Goal: Task Accomplishment & Management: Manage account settings

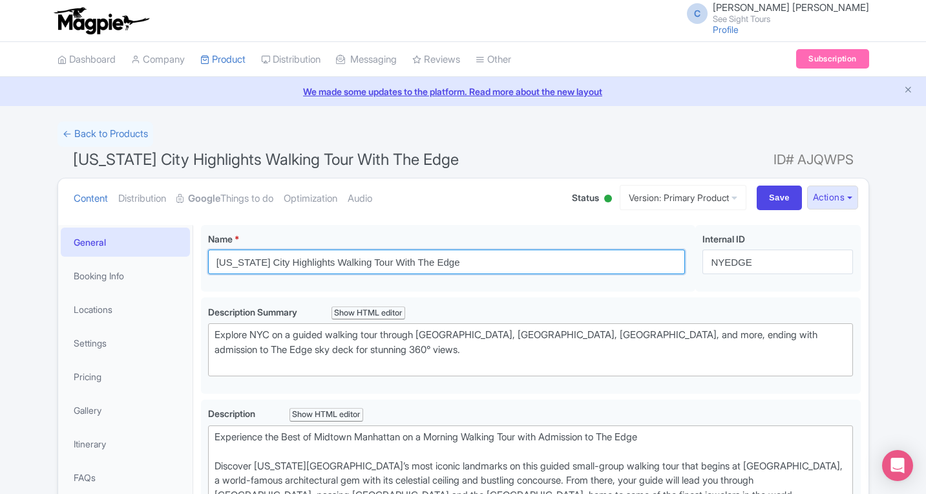
click at [304, 262] on input "[US_STATE] City Highlights Walking Tour With The Edge" at bounding box center [447, 261] width 478 height 25
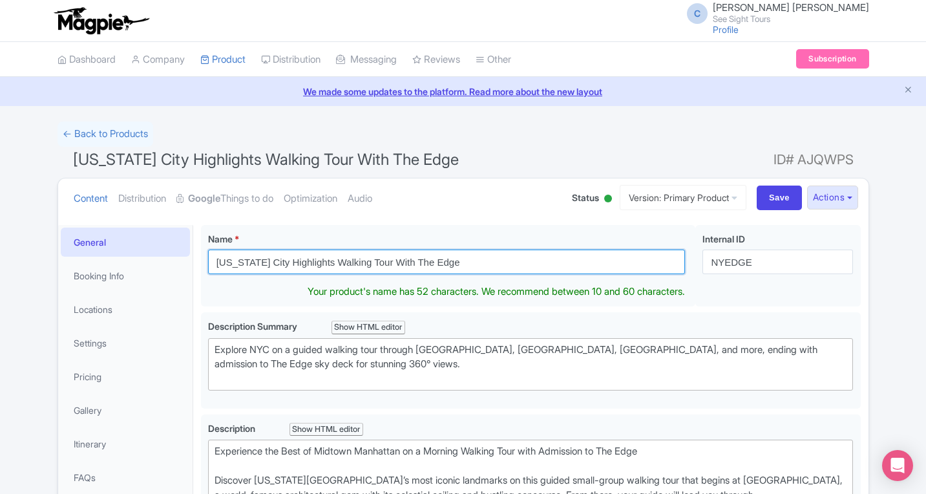
click at [304, 262] on input "[US_STATE] City Highlights Walking Tour With The Edge" at bounding box center [447, 261] width 478 height 25
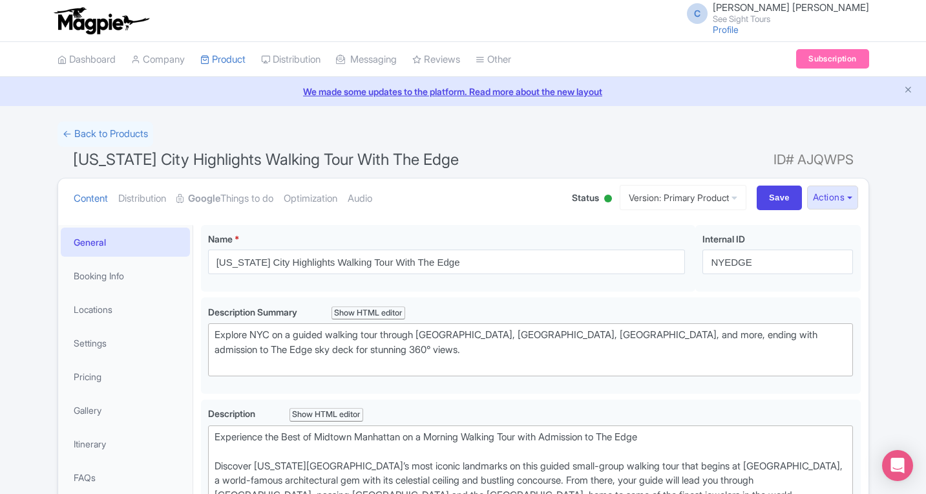
click at [409, 165] on span "[US_STATE] City Highlights Walking Tour With The Edge" at bounding box center [266, 159] width 386 height 19
click at [742, 259] on input "NYEDGE" at bounding box center [778, 261] width 151 height 25
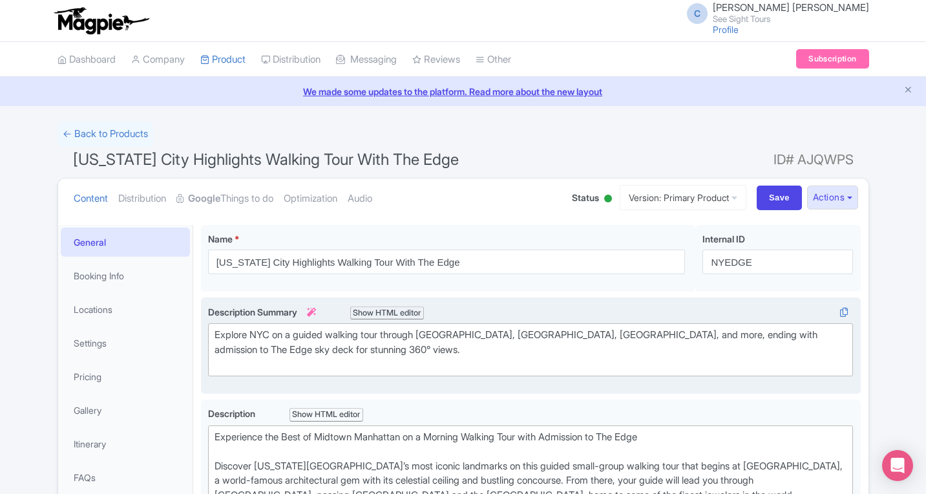
click at [308, 332] on div "Explore NYC on a guided walking tour through [GEOGRAPHIC_DATA], [GEOGRAPHIC_DAT…" at bounding box center [531, 350] width 633 height 44
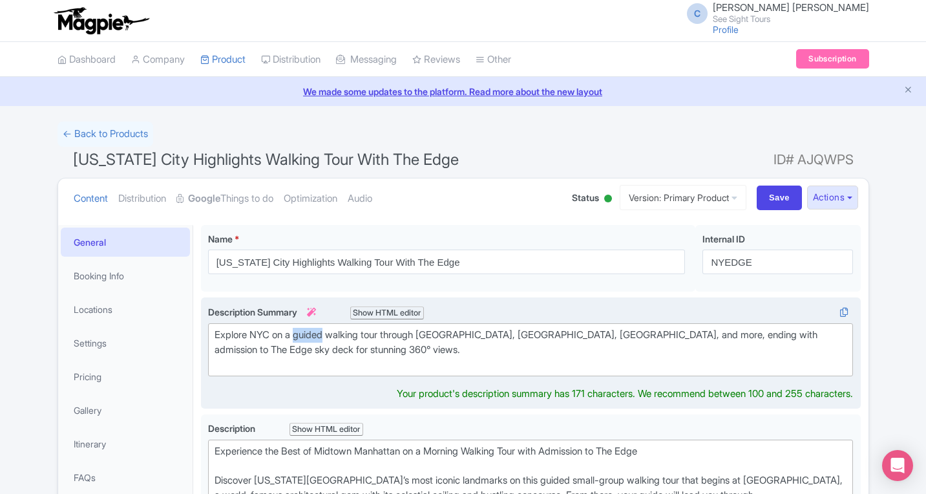
click at [308, 332] on div "Explore NYC on a guided walking tour through [GEOGRAPHIC_DATA], [GEOGRAPHIC_DAT…" at bounding box center [531, 350] width 633 height 44
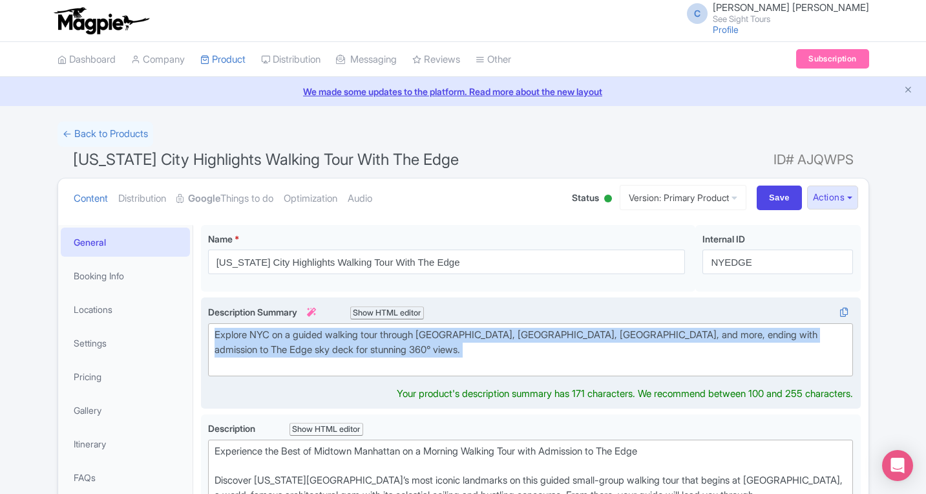
click at [308, 332] on div "Explore NYC on a guided walking tour through [GEOGRAPHIC_DATA], [GEOGRAPHIC_DAT…" at bounding box center [531, 350] width 633 height 44
type trix-editor "<div>Explore NYC on a guided walking tour through [GEOGRAPHIC_DATA], [GEOGRAPHI…"
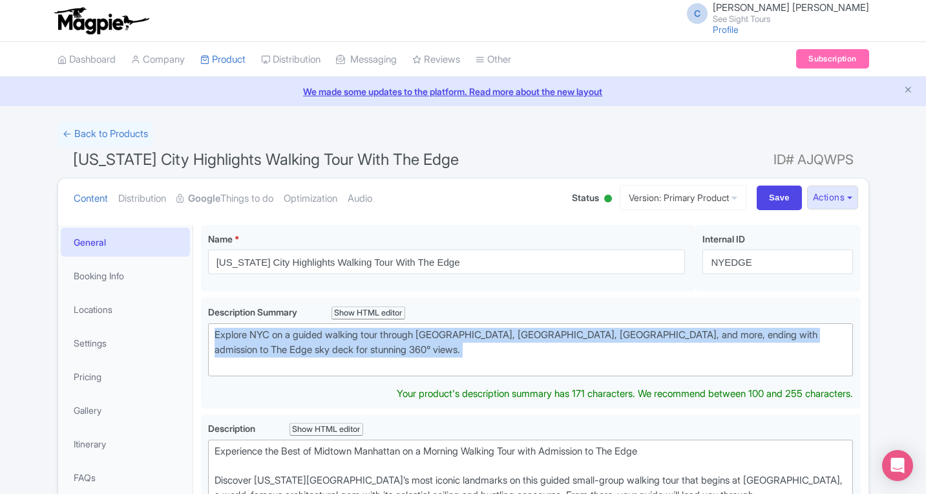
copy div "Explore NYC on a guided walking tour through [GEOGRAPHIC_DATA], [GEOGRAPHIC_DAT…"
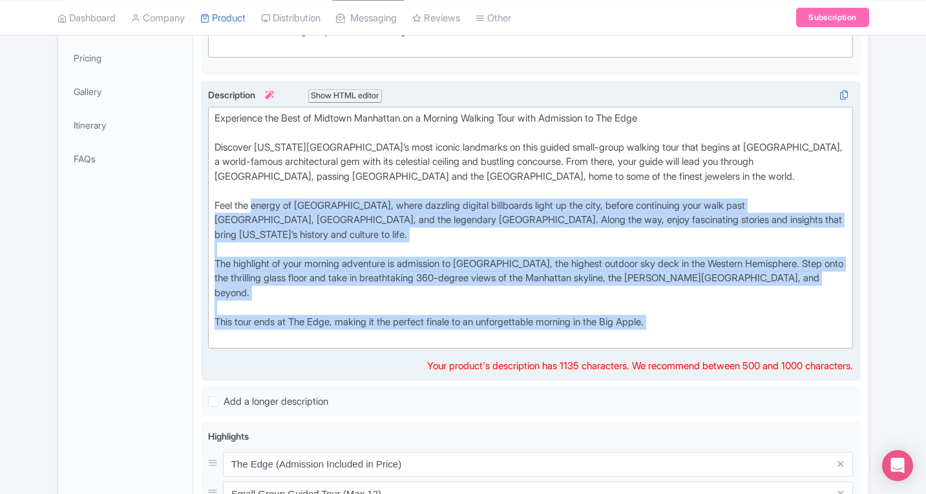
scroll to position [339, 0]
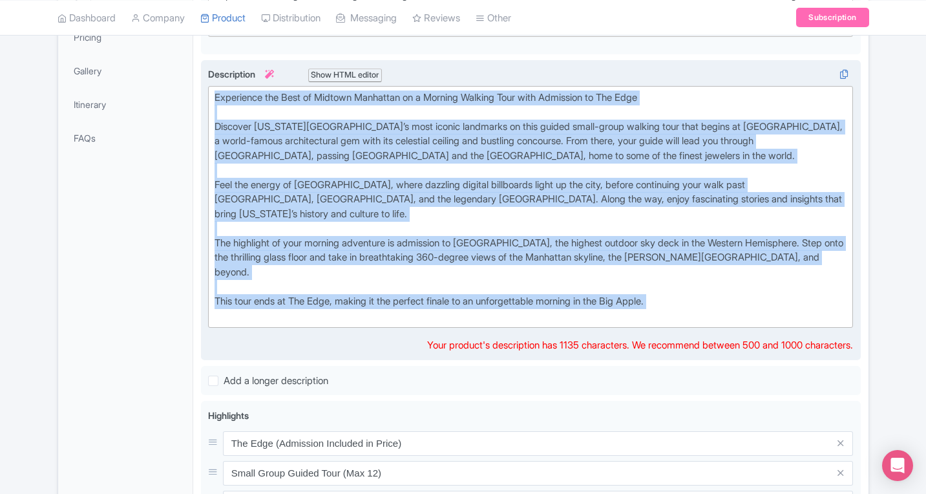
drag, startPoint x: 687, startPoint y: 390, endPoint x: 207, endPoint y: 90, distance: 566.0
click at [208, 90] on trix-editor "Experience the Best of [GEOGRAPHIC_DATA] on a Morning Walking Tour with Admissi…" at bounding box center [531, 207] width 646 height 242
type trix-editor "<lor>Ipsumdolor sit Amet co Adipisc Elitseddo ei t Incidid Utlabor Etdo magn Al…"
copy div "Loremipsum dol Sita co Adipisc Elitseddo ei t Incidid Utlabor Etdo magn Aliquae…"
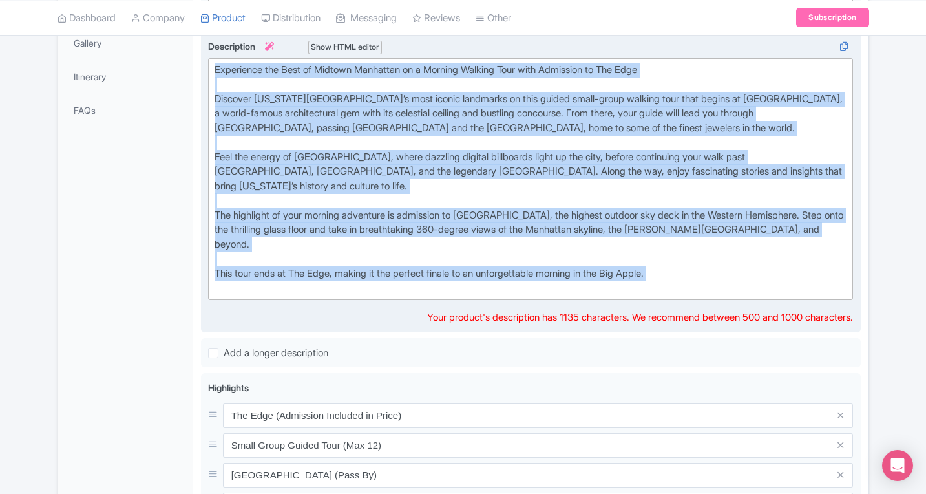
scroll to position [439, 0]
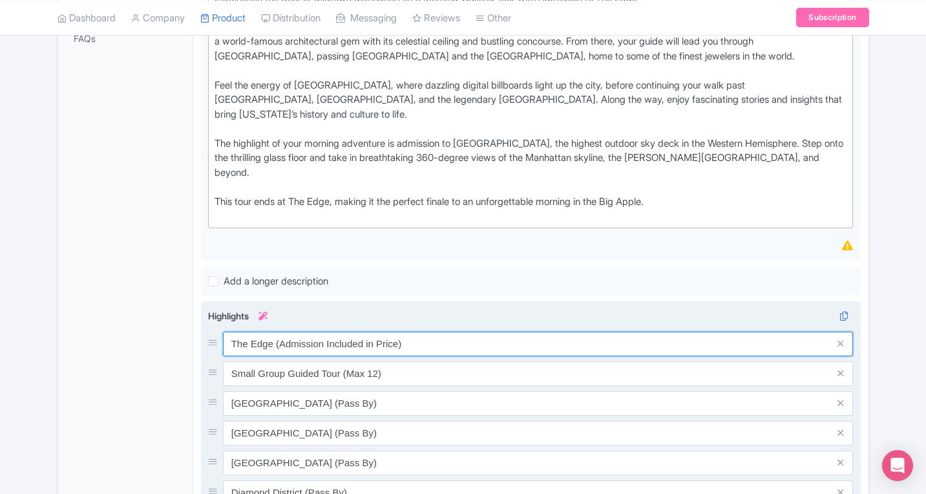
drag, startPoint x: 414, startPoint y: 332, endPoint x: 207, endPoint y: 326, distance: 206.3
click at [208, 332] on div "The Edge (Admission Included in Price)" at bounding box center [531, 344] width 646 height 25
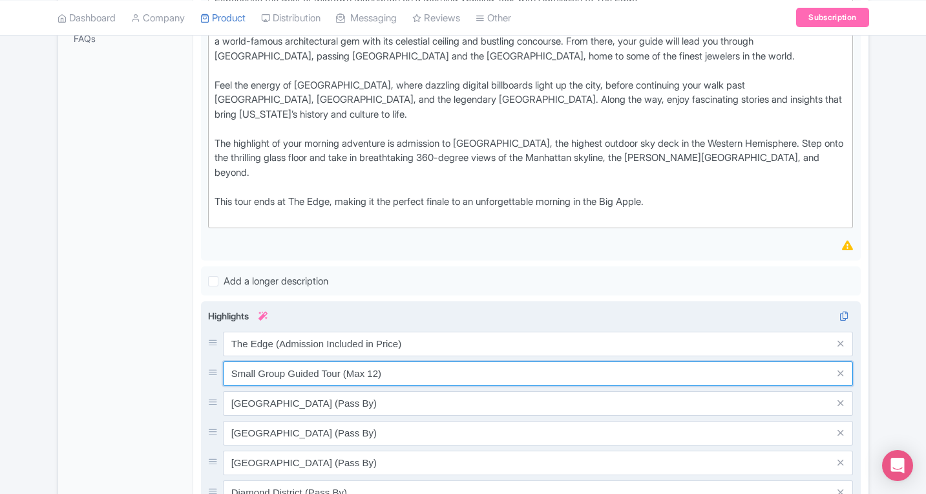
drag, startPoint x: 396, startPoint y: 357, endPoint x: 218, endPoint y: 357, distance: 177.7
click at [218, 361] on div "Small Group Guided Tour (Max 12)" at bounding box center [531, 373] width 646 height 25
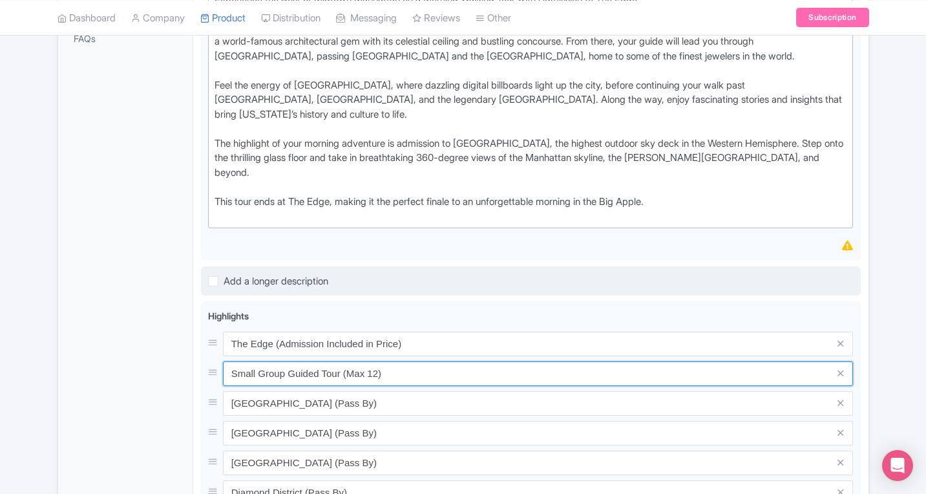
scroll to position [547, 0]
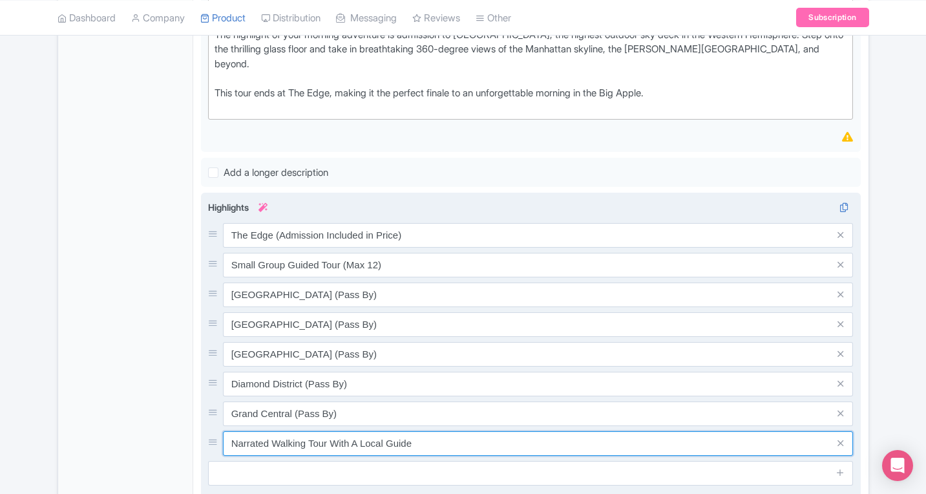
drag, startPoint x: 430, startPoint y: 425, endPoint x: 228, endPoint y: 421, distance: 201.7
click at [228, 248] on input "Narrated Walking Tour With A Local Guide" at bounding box center [538, 235] width 631 height 25
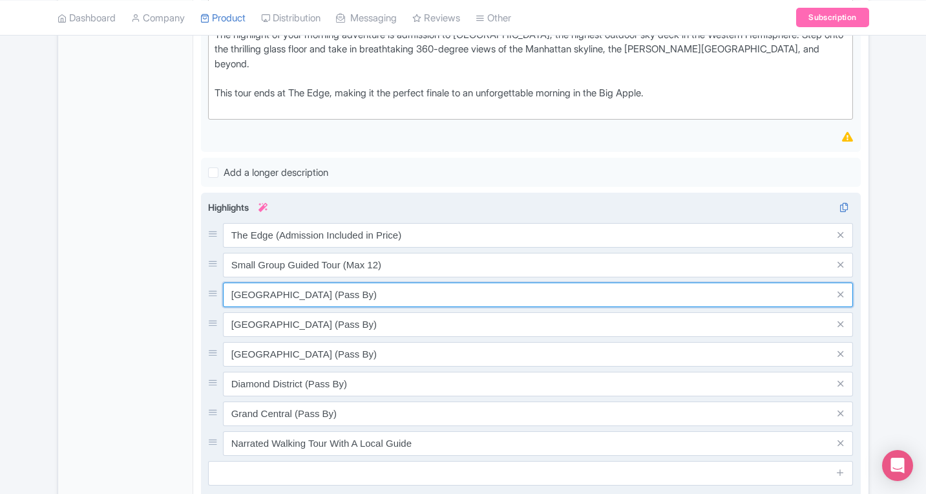
drag, startPoint x: 291, startPoint y: 280, endPoint x: 231, endPoint y: 279, distance: 60.1
click at [231, 248] on input "[GEOGRAPHIC_DATA] (Pass By)" at bounding box center [538, 235] width 631 height 25
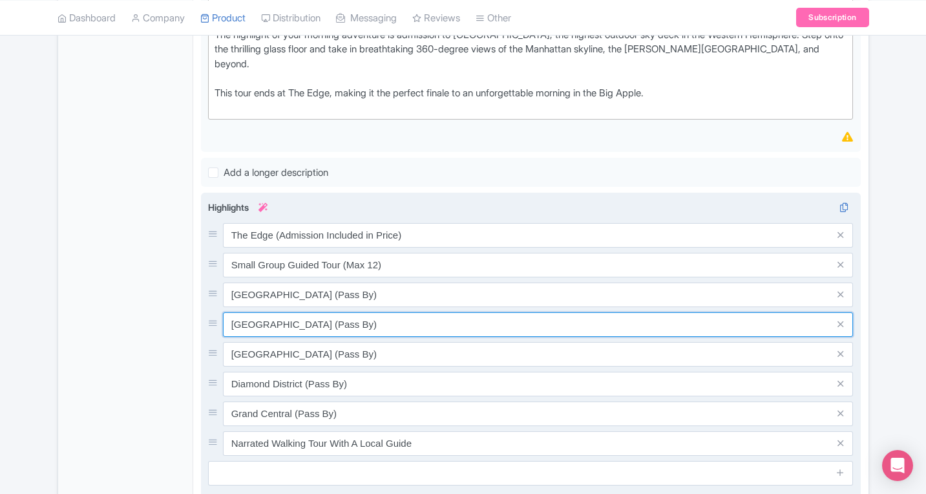
drag, startPoint x: 325, startPoint y: 310, endPoint x: 222, endPoint y: 308, distance: 103.4
click at [222, 312] on div "[GEOGRAPHIC_DATA] (Pass By)" at bounding box center [531, 324] width 646 height 25
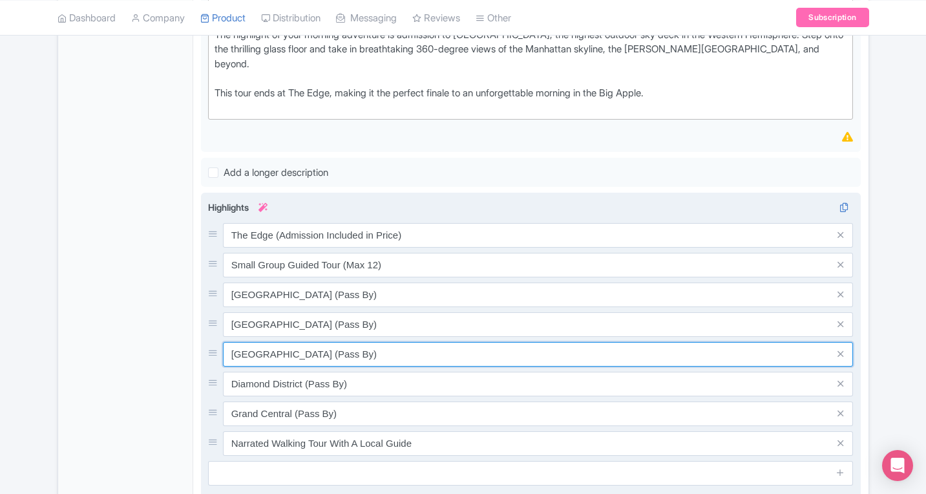
drag, startPoint x: 312, startPoint y: 341, endPoint x: 228, endPoint y: 337, distance: 84.1
click at [228, 248] on input "[GEOGRAPHIC_DATA] (Pass By)" at bounding box center [538, 235] width 631 height 25
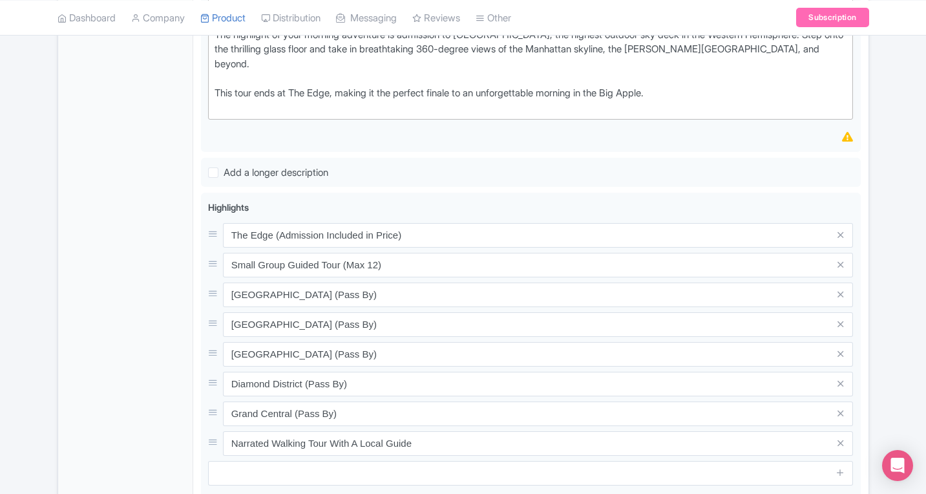
click at [127, 308] on div "General Booking Info Locations Settings Pricing Gallery Itinerary FAQs" at bounding box center [125, 254] width 135 height 1154
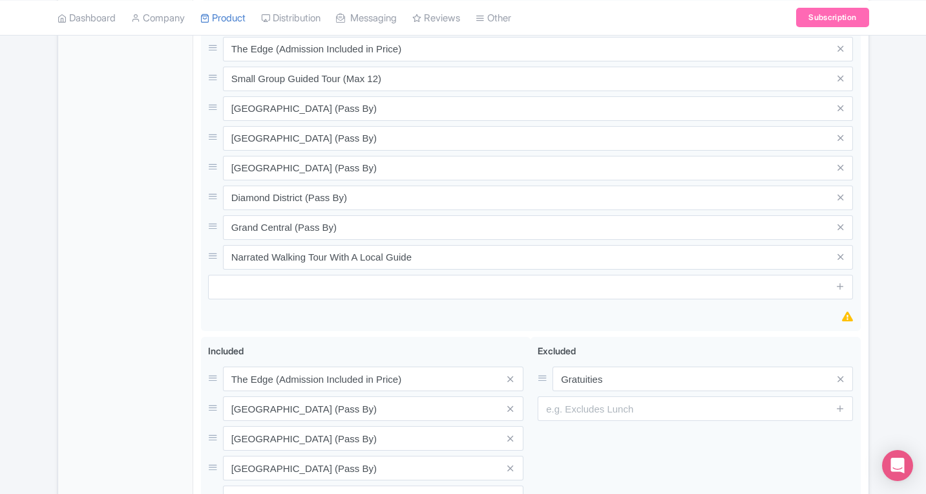
scroll to position [927, 0]
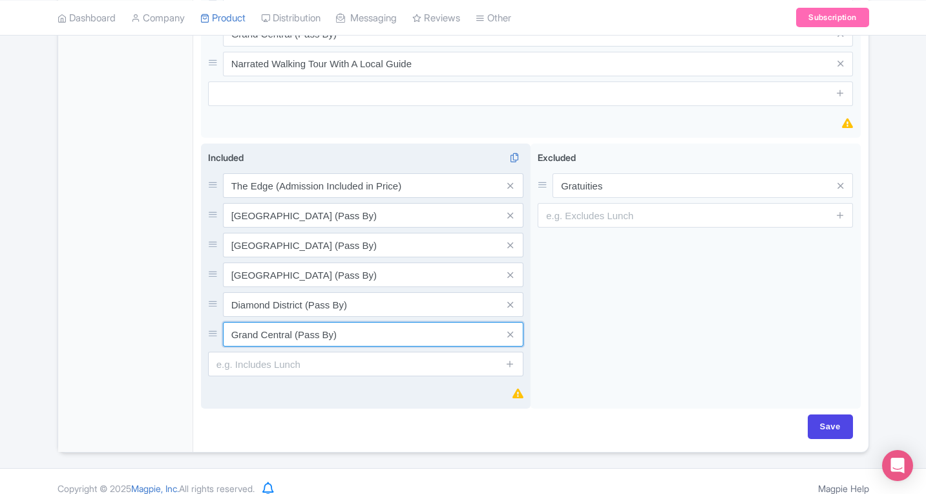
drag, startPoint x: 368, startPoint y: 322, endPoint x: 230, endPoint y: 147, distance: 222.8
click at [230, 151] on div "Included i The Edge (Admission Included in Price) [GEOGRAPHIC_DATA] (Pass By) […" at bounding box center [365, 264] width 315 height 226
click at [298, 151] on div "Included i The Edge (Admission Included in Price) [GEOGRAPHIC_DATA] (Pass By) […" at bounding box center [365, 264] width 315 height 226
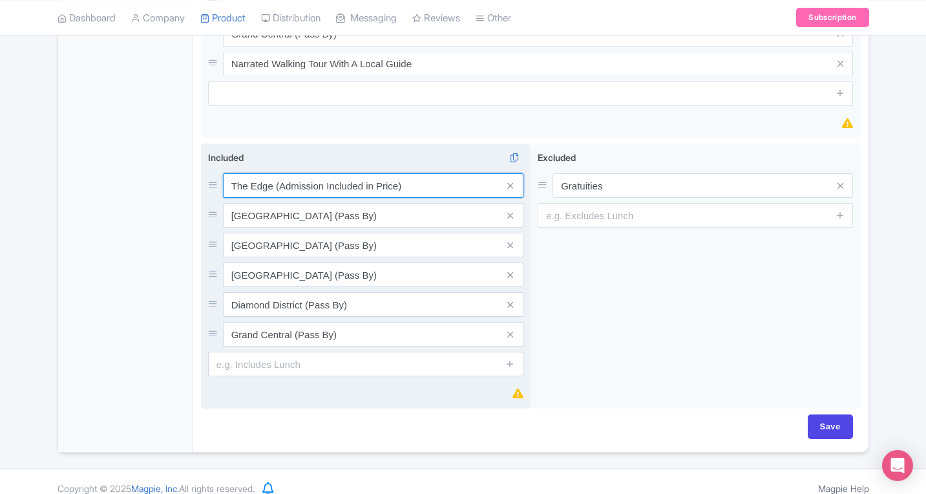
click at [313, 173] on input "The Edge (Admission Included in Price)" at bounding box center [373, 185] width 301 height 25
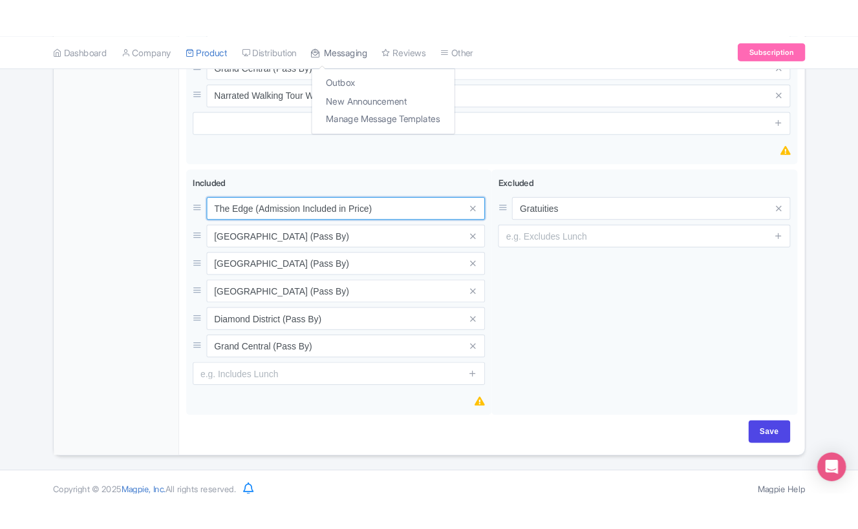
scroll to position [891, 0]
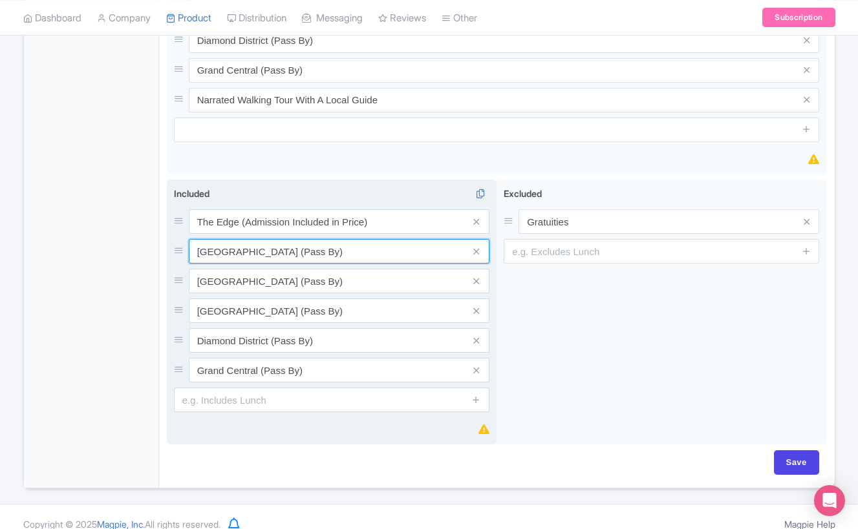
click at [257, 234] on input "[GEOGRAPHIC_DATA] (Pass By)" at bounding box center [339, 221] width 301 height 25
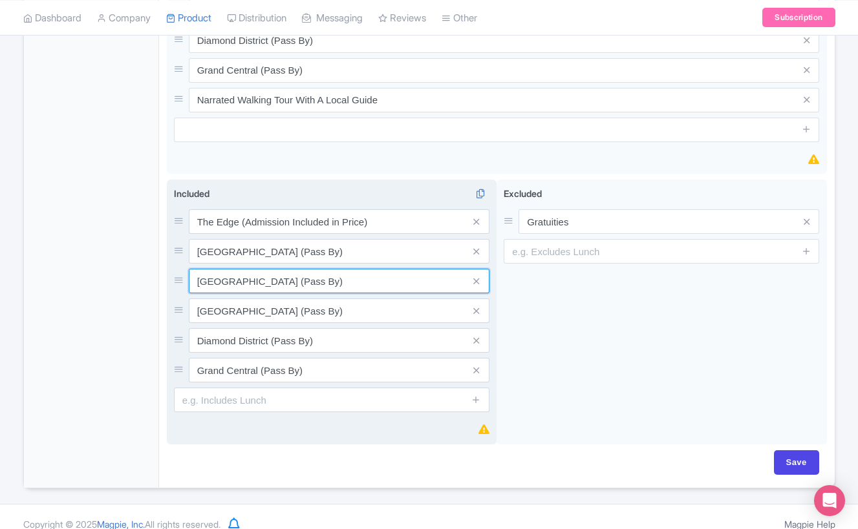
click at [226, 234] on input "[GEOGRAPHIC_DATA] (Pass By)" at bounding box center [339, 221] width 301 height 25
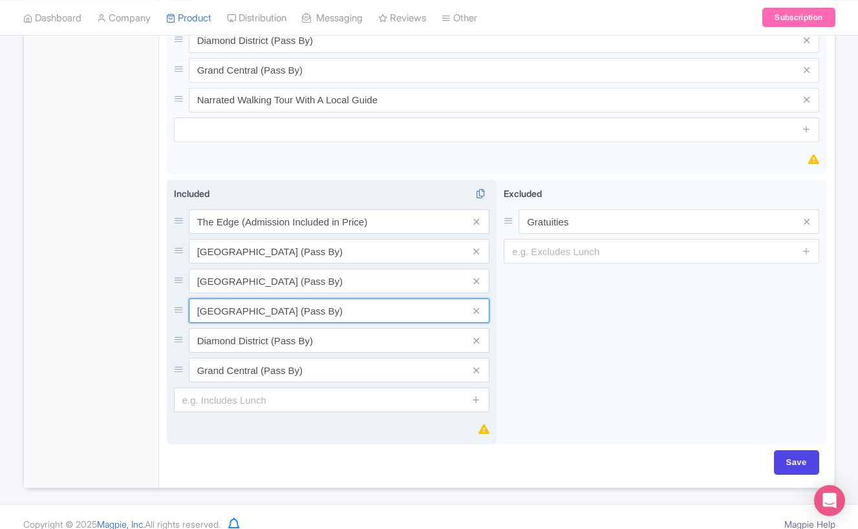
click at [264, 234] on input "[GEOGRAPHIC_DATA] (Pass By)" at bounding box center [339, 221] width 301 height 25
click at [261, 234] on input "Diamond District (Pass By)" at bounding box center [339, 221] width 301 height 25
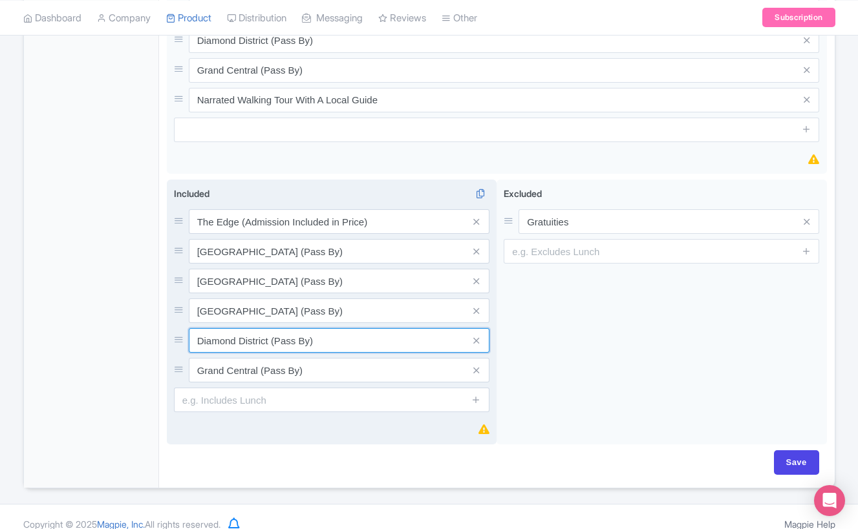
click at [261, 234] on input "Diamond District (Pass By)" at bounding box center [339, 221] width 301 height 25
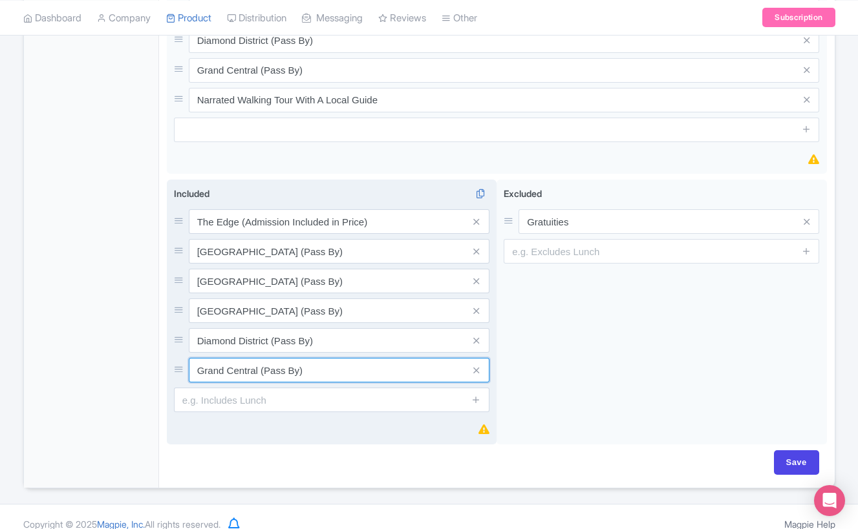
click at [244, 234] on input "Grand Central (Pass By)" at bounding box center [339, 221] width 301 height 25
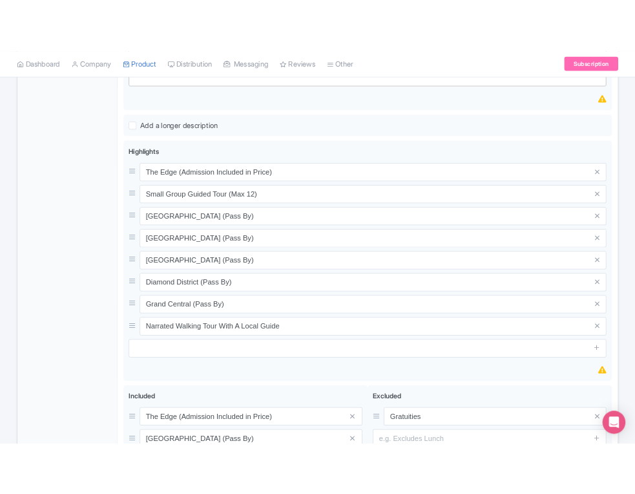
scroll to position [541, 0]
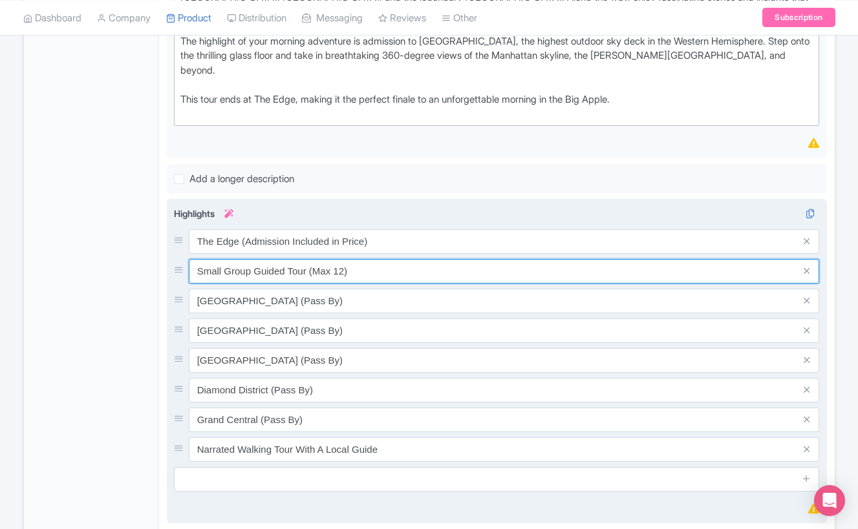
click at [288, 254] on input "Small Group Guided Tour (Max 12)" at bounding box center [504, 241] width 631 height 25
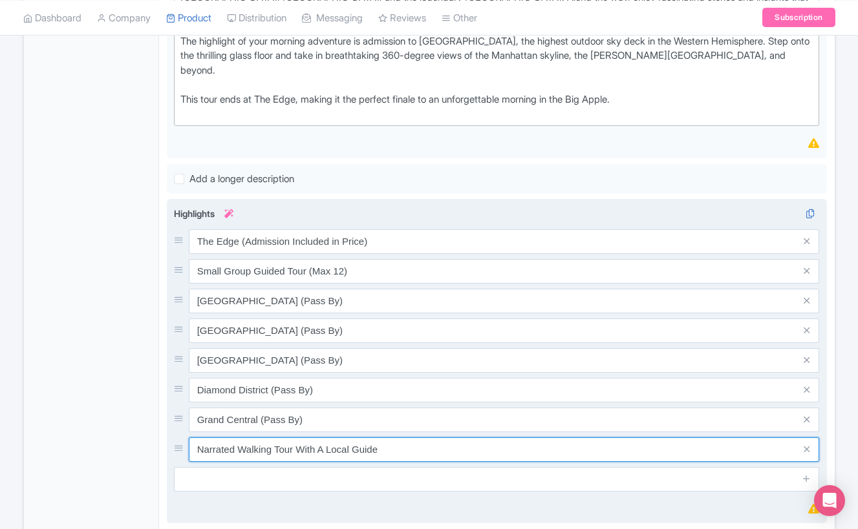
click at [244, 254] on input "Narrated Walking Tour With A Local Guide" at bounding box center [504, 241] width 631 height 25
